Goal: Task Accomplishment & Management: Manage account settings

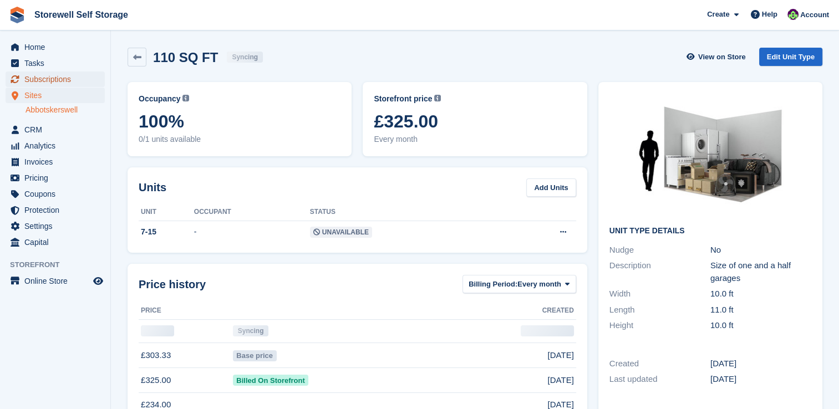
click at [39, 75] on span "Subscriptions" at bounding box center [57, 80] width 67 height 16
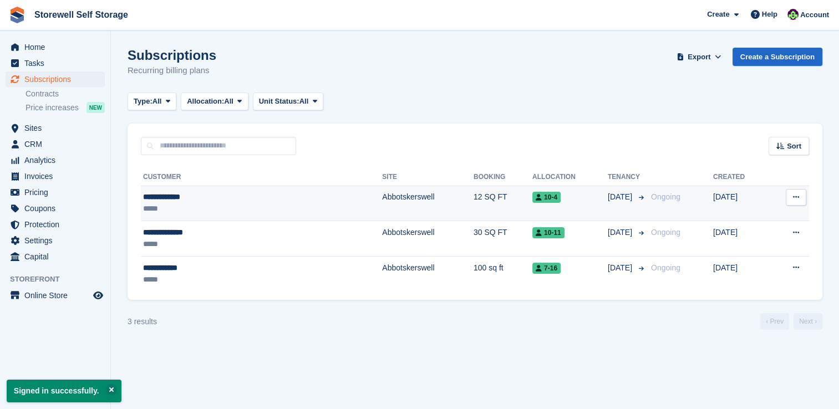
click at [801, 201] on button at bounding box center [796, 197] width 21 height 17
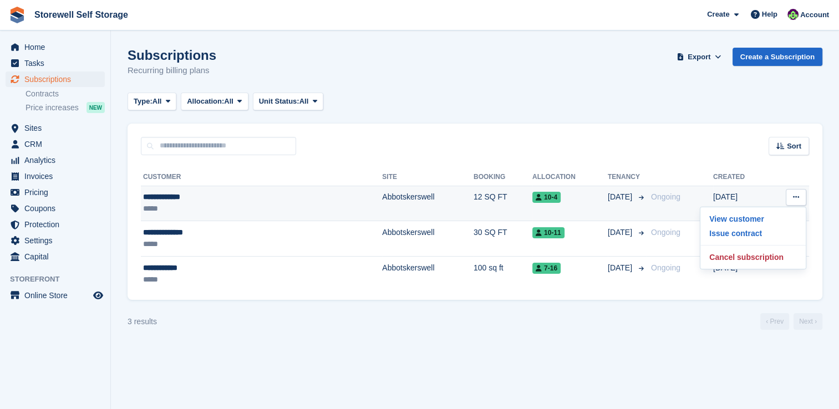
click at [651, 197] on span "Ongoing" at bounding box center [665, 197] width 29 height 9
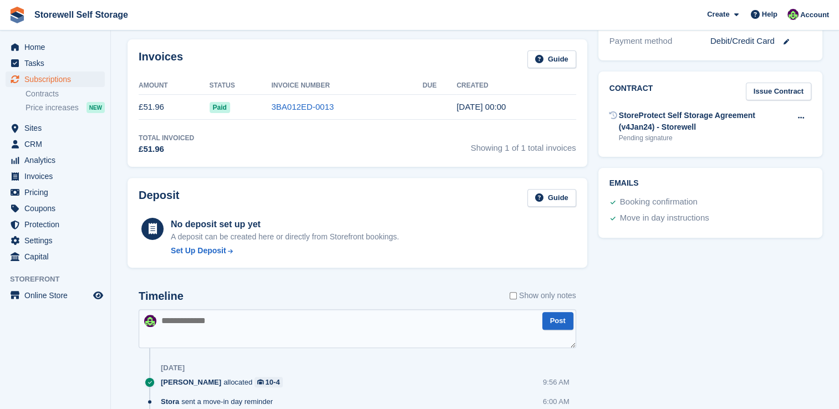
scroll to position [286, 0]
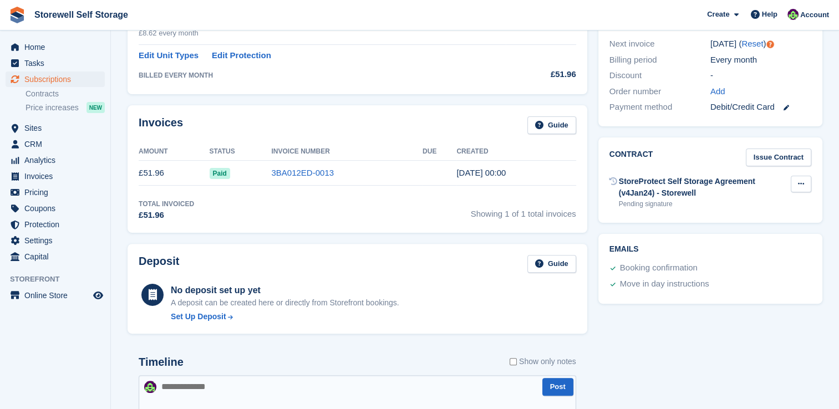
click at [803, 185] on icon at bounding box center [801, 183] width 6 height 7
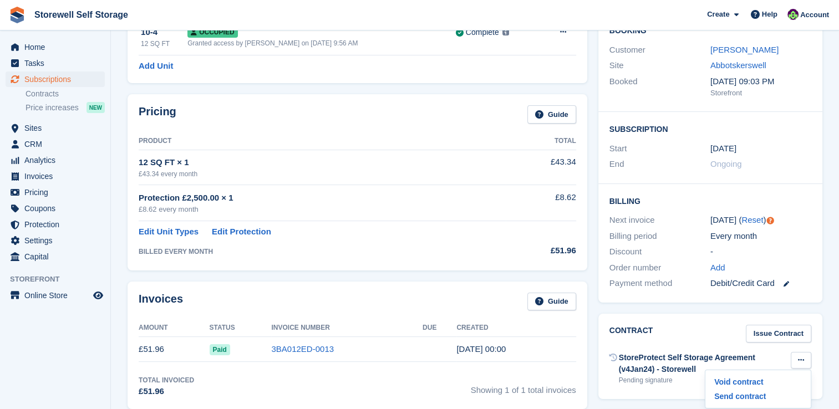
scroll to position [64, 0]
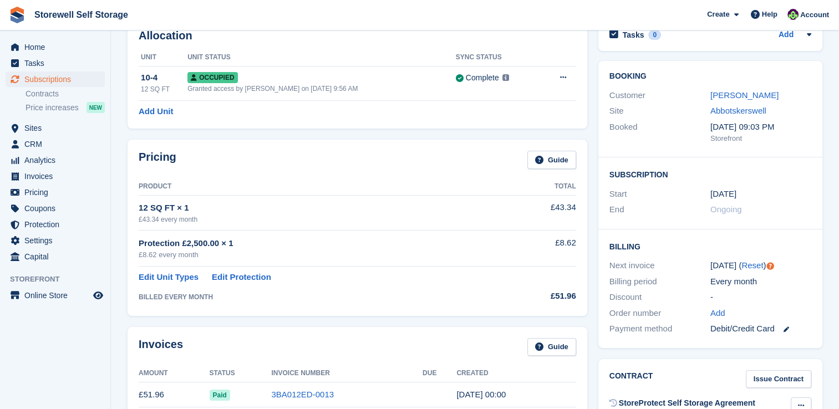
click at [724, 210] on span "Ongoing" at bounding box center [727, 209] width 32 height 9
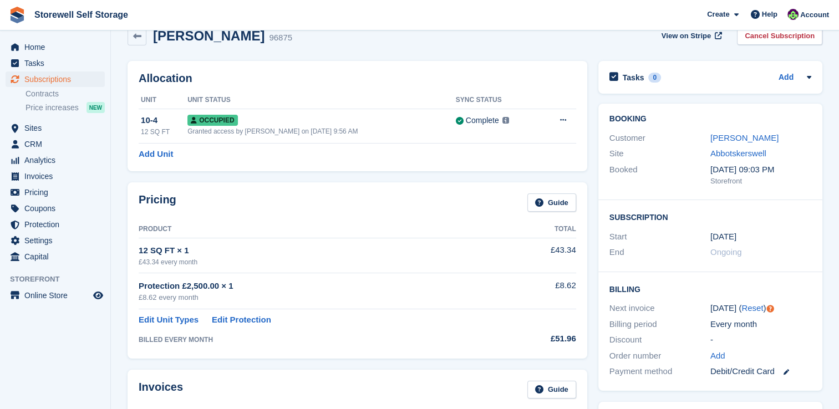
scroll to position [0, 0]
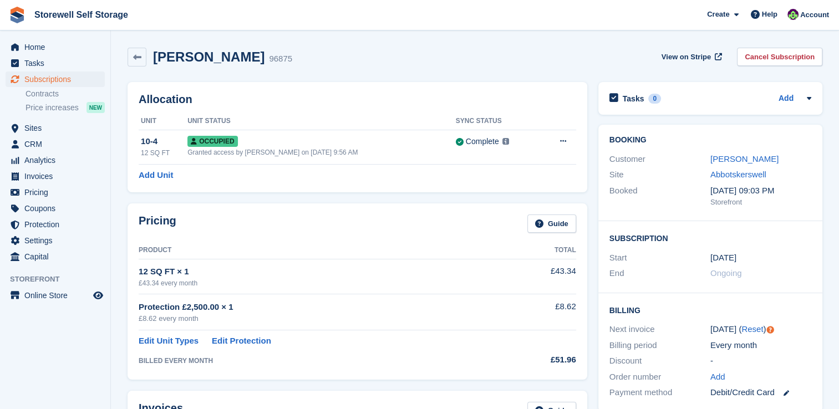
click at [782, 60] on link "Cancel Subscription" at bounding box center [779, 57] width 85 height 18
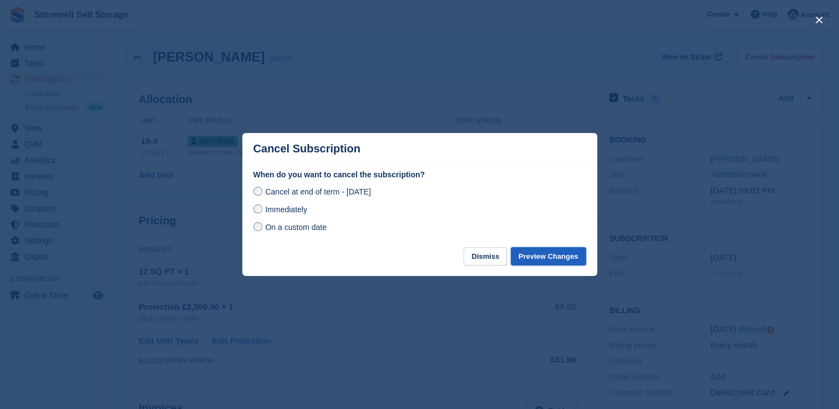
click at [541, 257] on button "Preview Changes" at bounding box center [548, 256] width 75 height 18
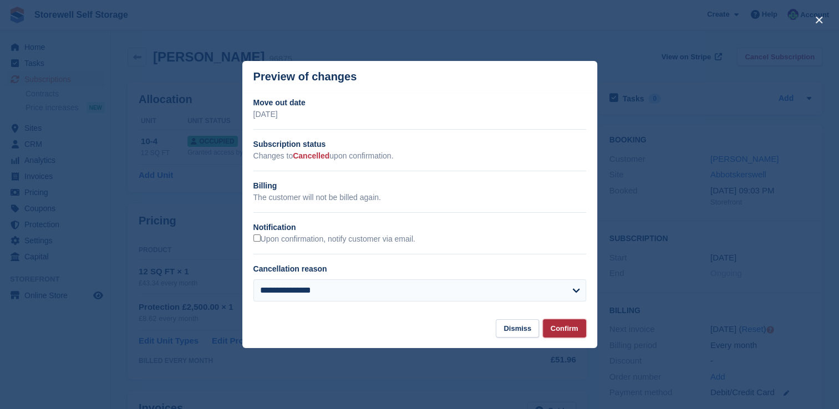
click at [577, 330] on button "Confirm" at bounding box center [564, 329] width 43 height 18
